Goal: Navigation & Orientation: Find specific page/section

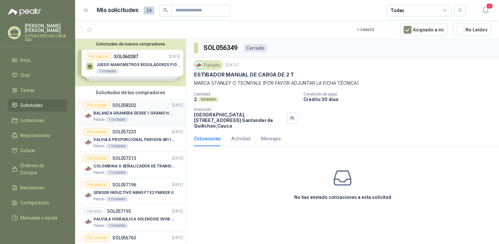
click at [121, 114] on p "BALANZA GRAMERA DESDE 1 GRAMO HASTA 5 GRAMOS" at bounding box center [133, 113] width 81 height 6
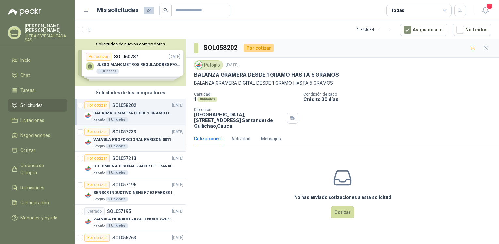
click at [132, 137] on p "VALVULA PROPORCIONAL PARISON 0811404612 / 4WRPEH6C4 REXROTH" at bounding box center [133, 140] width 81 height 6
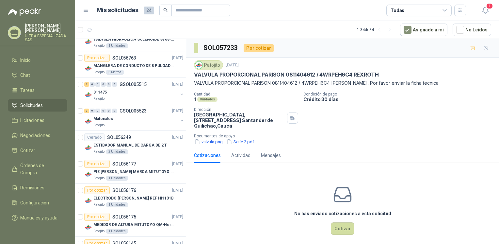
scroll to position [196, 0]
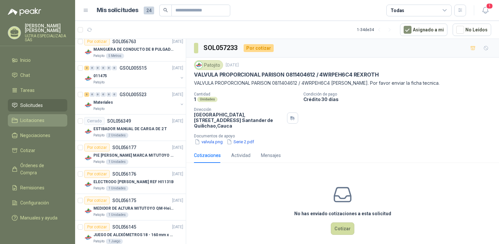
click at [42, 118] on span "Licitaciones" at bounding box center [32, 120] width 24 height 7
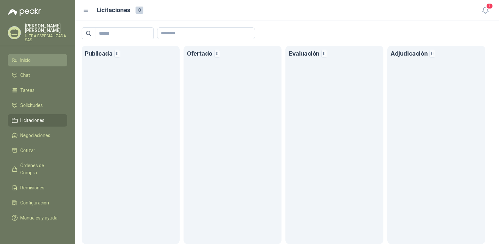
click at [27, 61] on span "Inicio" at bounding box center [25, 60] width 10 height 7
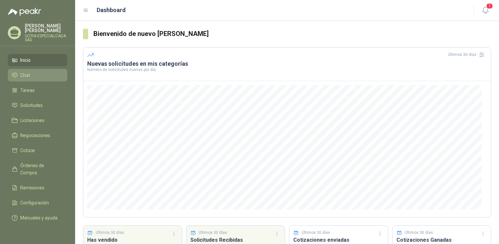
click at [28, 74] on span "Chat" at bounding box center [25, 75] width 10 height 7
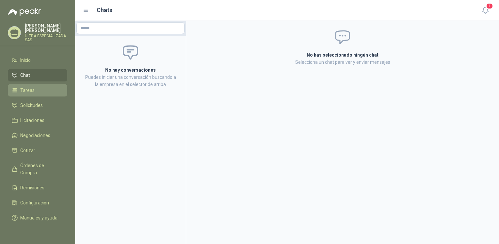
click at [33, 87] on span "Tareas" at bounding box center [27, 90] width 14 height 7
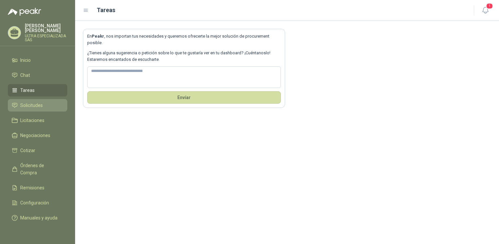
click at [34, 107] on span "Solicitudes" at bounding box center [31, 105] width 23 height 7
